Goal: Transaction & Acquisition: Purchase product/service

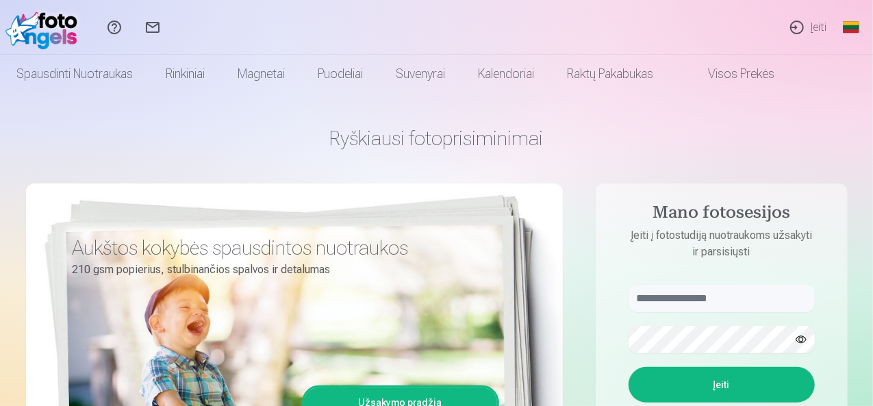
click at [794, 21] on link "Įeiti" at bounding box center [808, 27] width 60 height 55
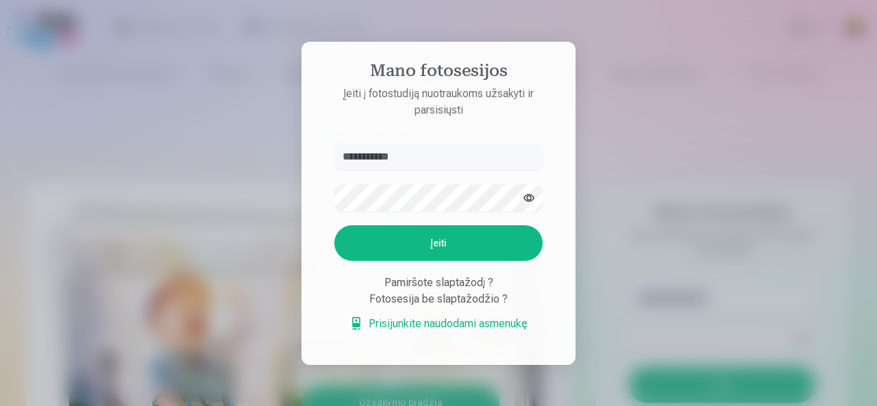
type input "**********"
click at [334, 225] on button "Įeiti" at bounding box center [438, 243] width 208 height 36
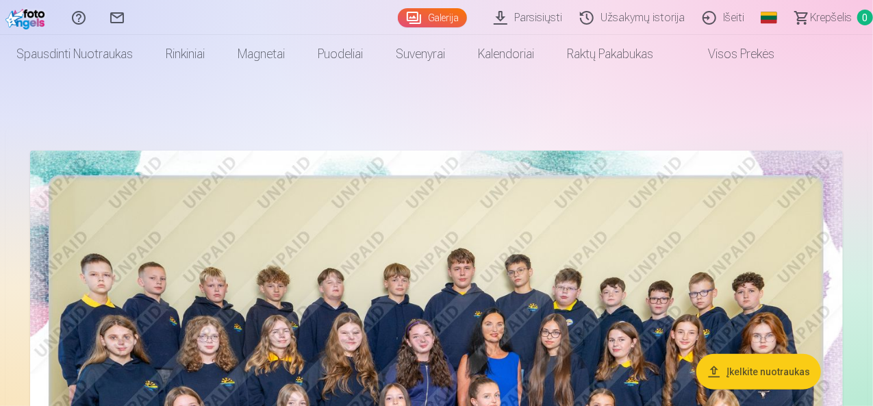
scroll to position [68, 0]
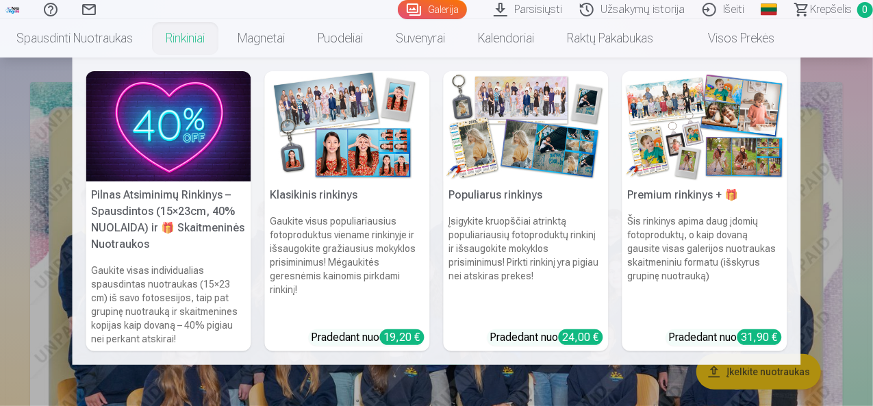
click at [38, 301] on nav "Pilnas Atsiminimų Rinkinys – Spausdintos (15×23cm, 40% NUOLAIDA) ir 🎁 Skaitmeni…" at bounding box center [436, 212] width 873 height 308
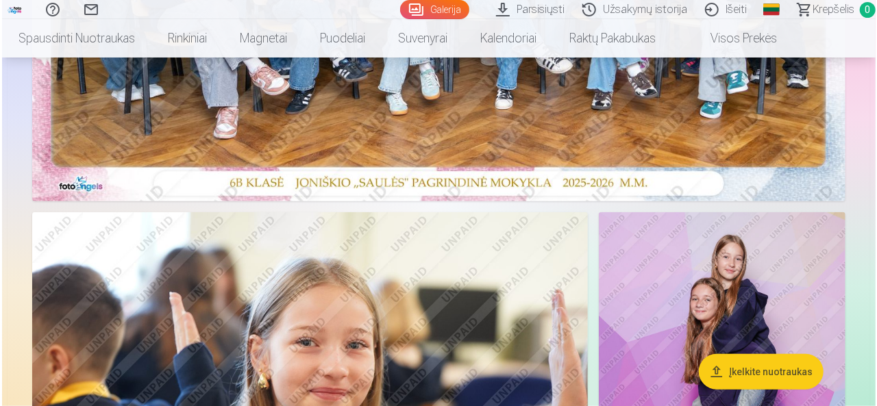
scroll to position [616, 0]
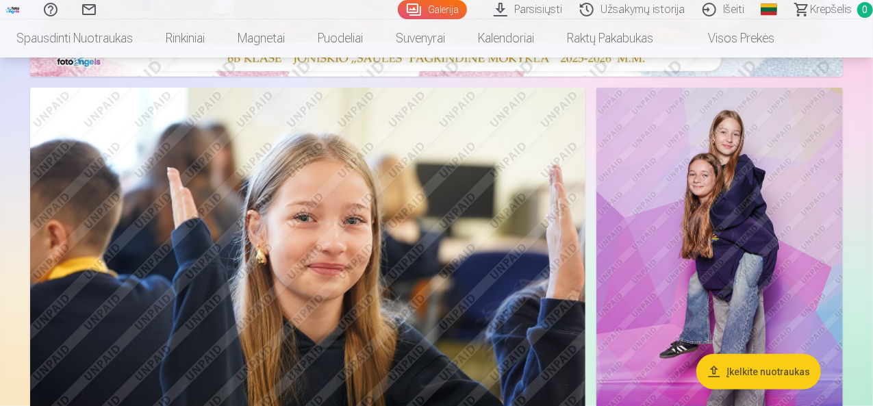
click at [211, 282] on img at bounding box center [307, 273] width 555 height 370
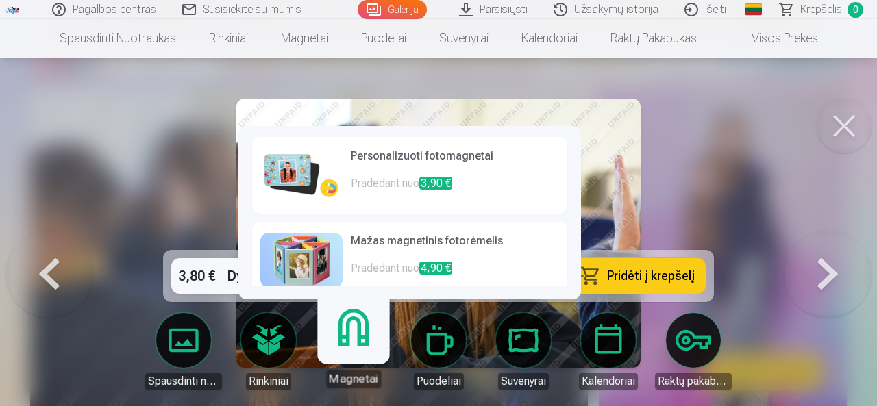
click at [412, 193] on p "Pradedant nuo 3,90 €" at bounding box center [455, 188] width 208 height 27
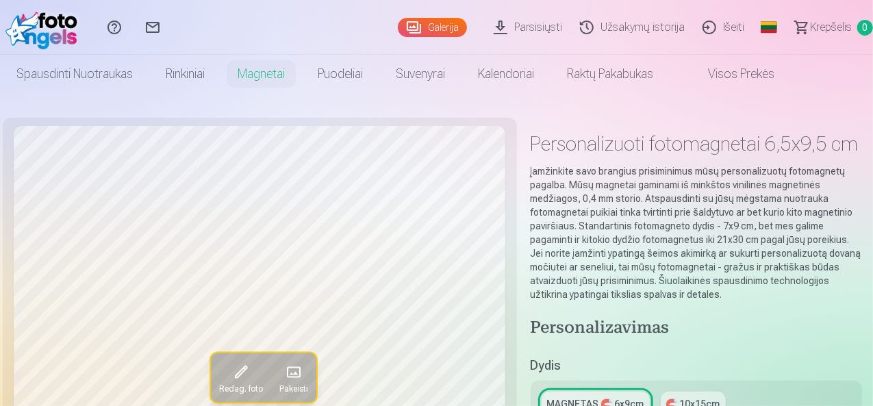
drag, startPoint x: 708, startPoint y: 29, endPoint x: 696, endPoint y: 34, distance: 13.0
click at [708, 29] on link "Išeiti" at bounding box center [726, 27] width 60 height 55
